Goal: Browse casually

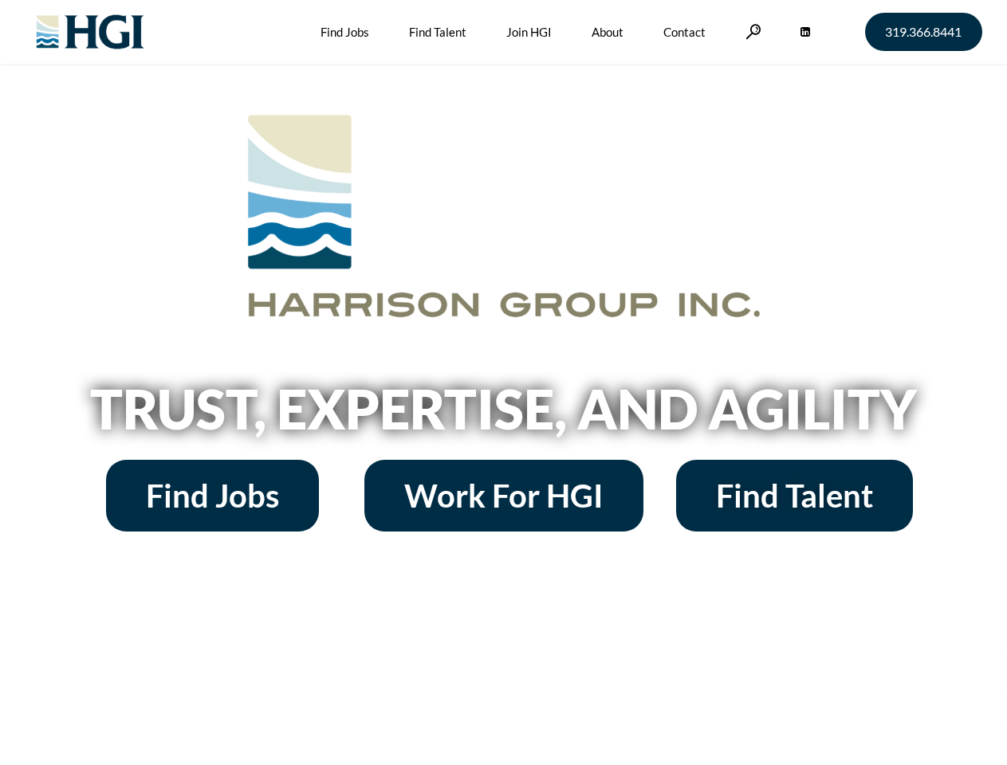
click at [503, 383] on h2 "Trust, Expertise, and Agility" at bounding box center [503, 409] width 909 height 54
click at [751, 31] on link at bounding box center [753, 31] width 16 height 15
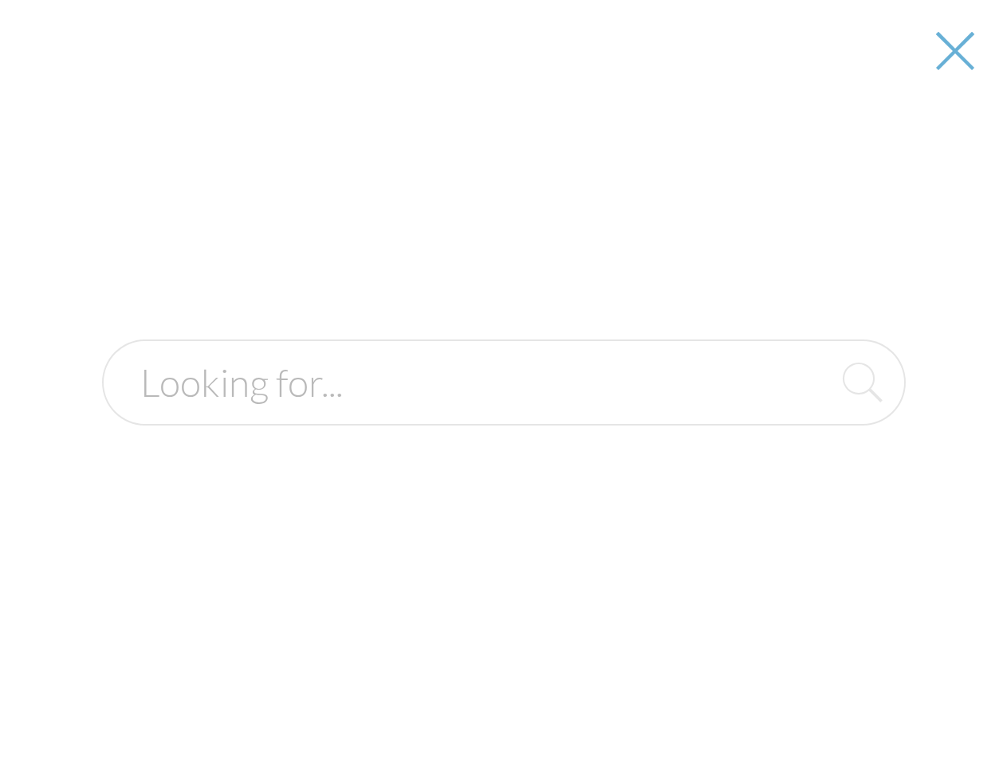
click at [503, 414] on h2 "Trust, Expertise, and Agility" at bounding box center [503, 409] width 909 height 54
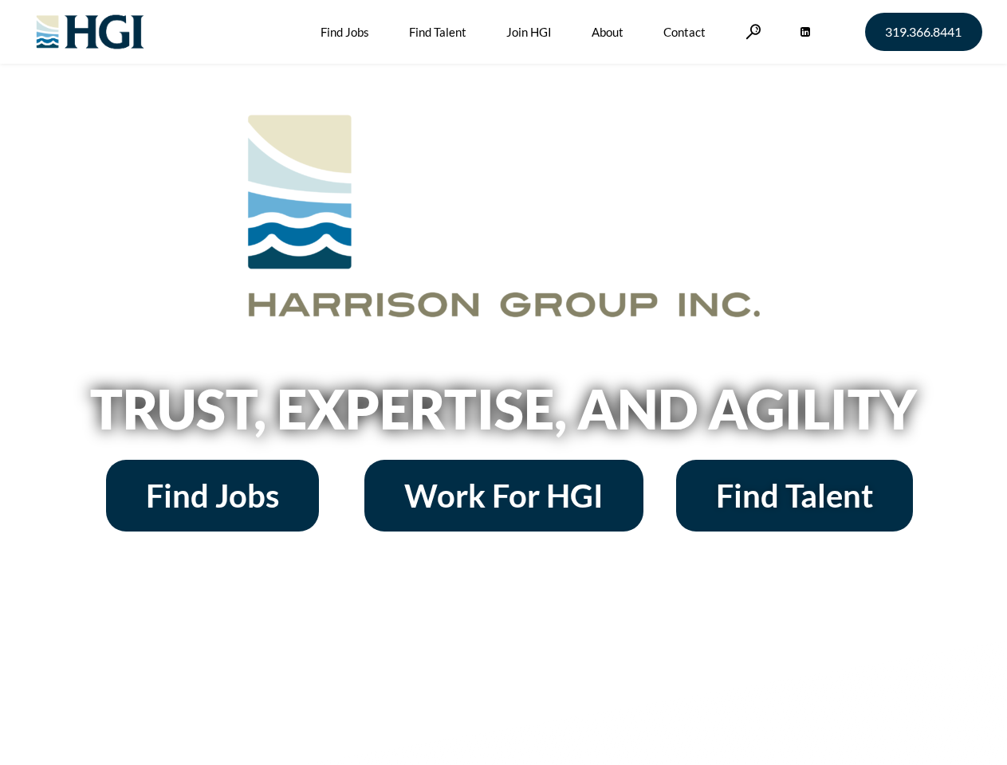
click at [503, 383] on h2 "Trust, Expertise, and Agility" at bounding box center [503, 409] width 909 height 54
click at [751, 31] on link at bounding box center [753, 31] width 16 height 15
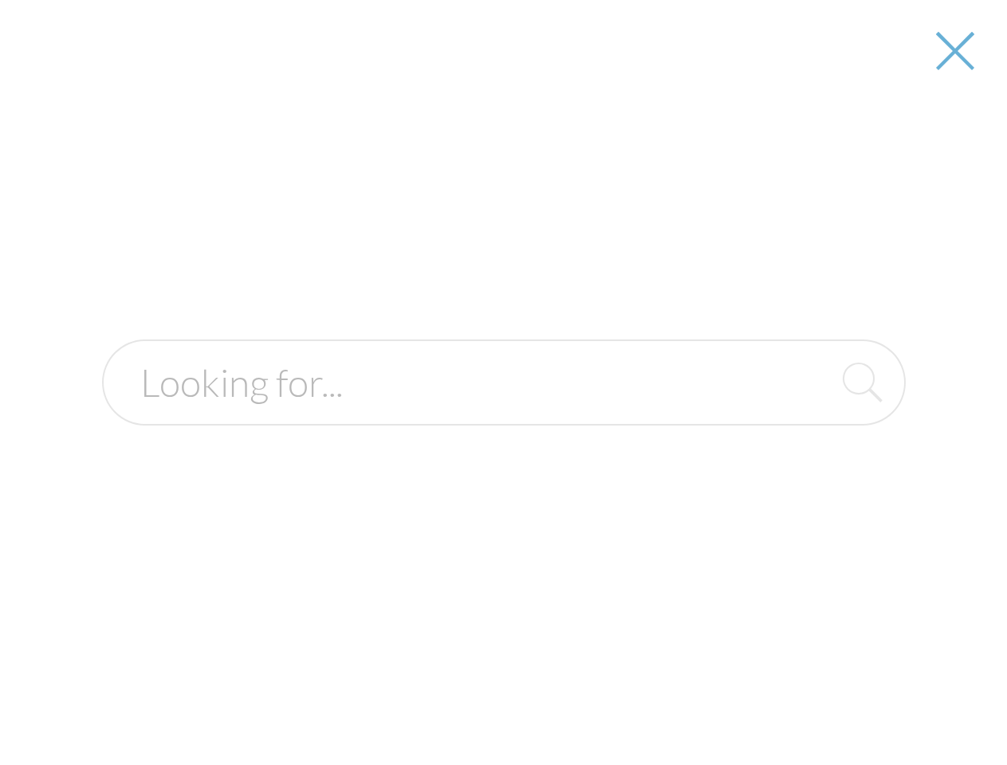
click at [503, 414] on h2 "Trust, Expertise, and Agility" at bounding box center [503, 409] width 909 height 54
